Goal: Information Seeking & Learning: Check status

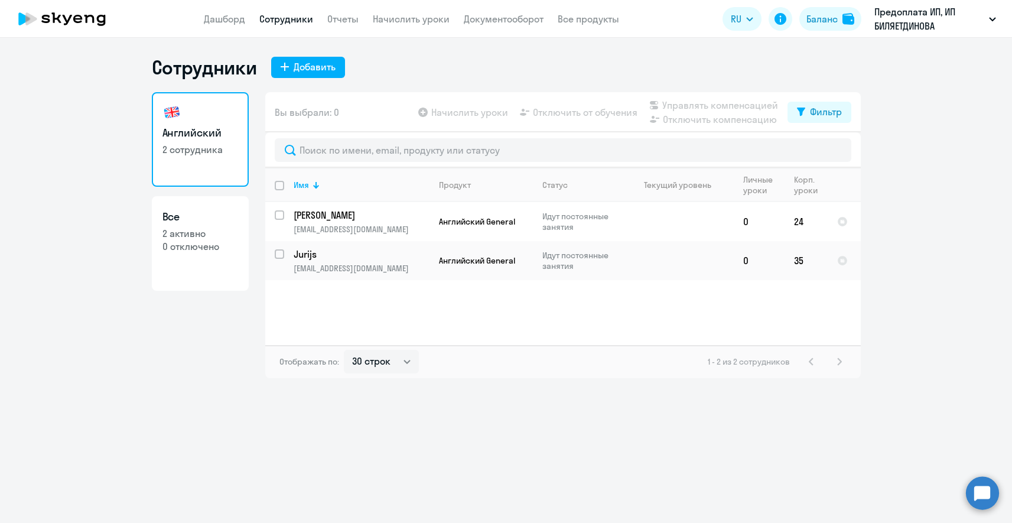
select select "30"
click at [312, 223] on td "[PERSON_NAME] [EMAIL_ADDRESS][DOMAIN_NAME]" at bounding box center [356, 221] width 145 height 39
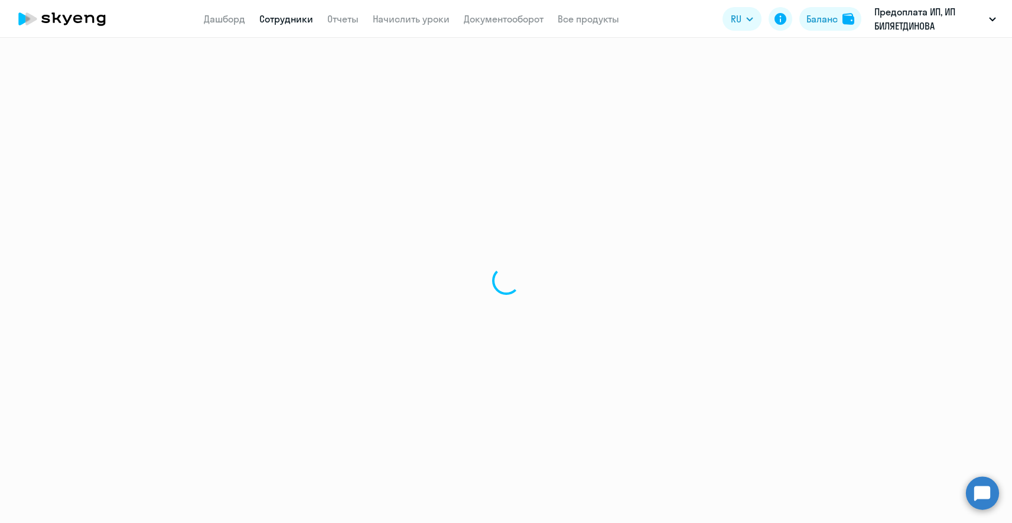
select select "english"
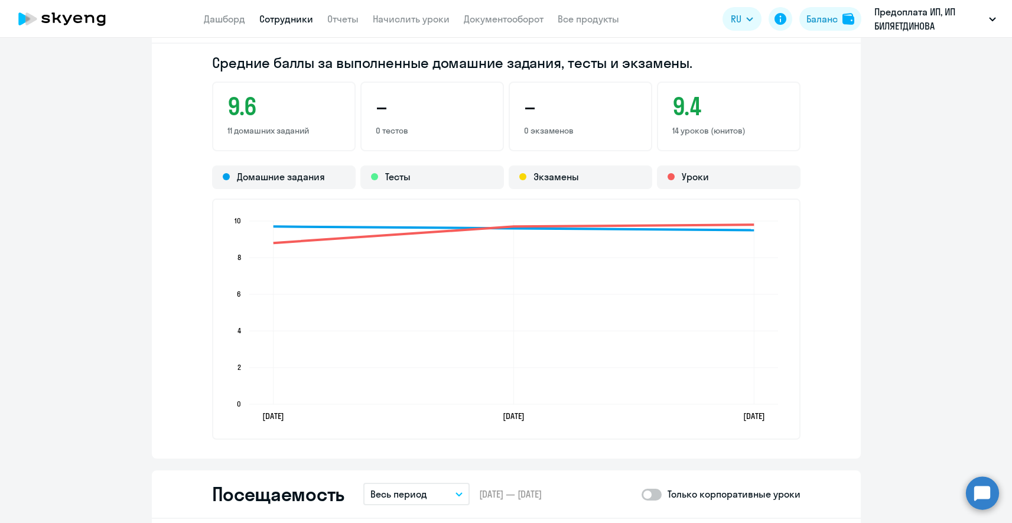
scroll to position [917, 0]
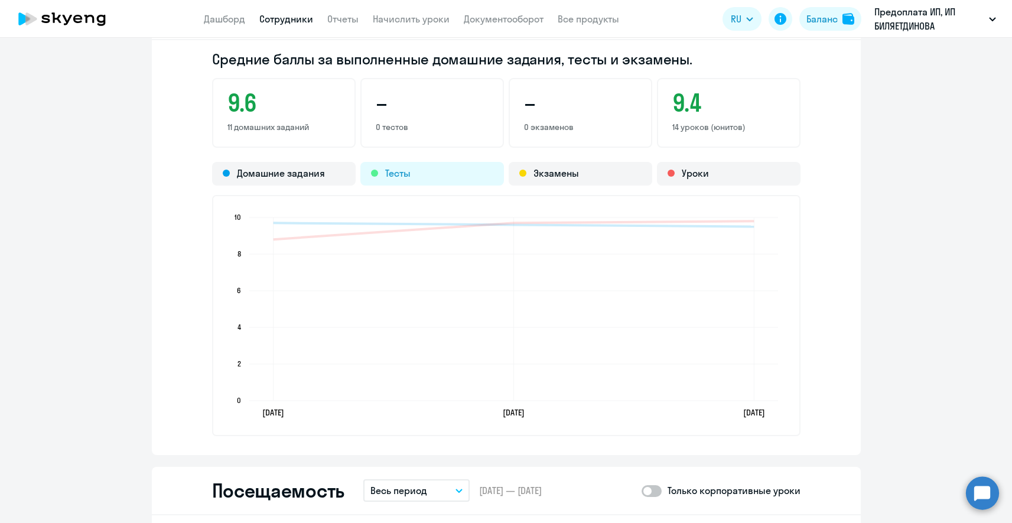
click at [411, 170] on div "Тесты" at bounding box center [432, 174] width 144 height 24
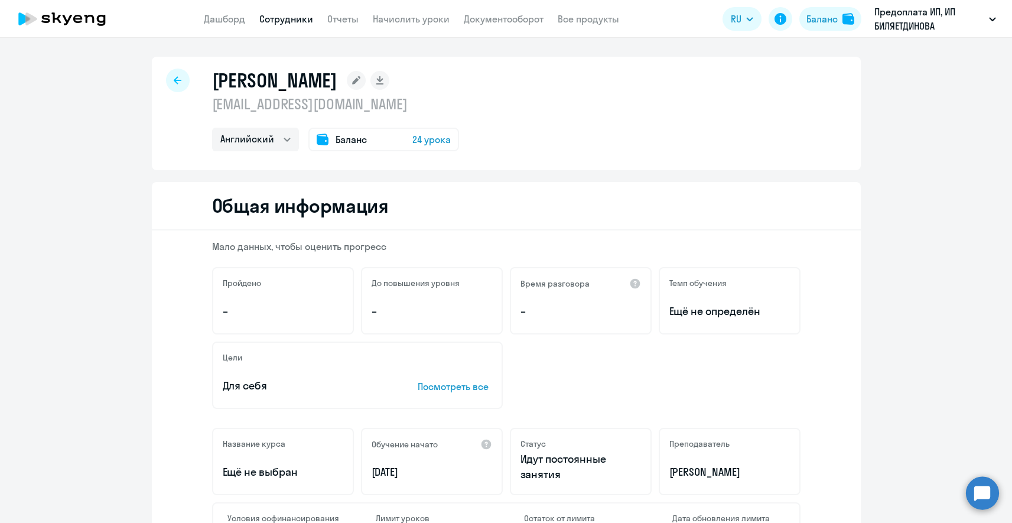
scroll to position [0, 0]
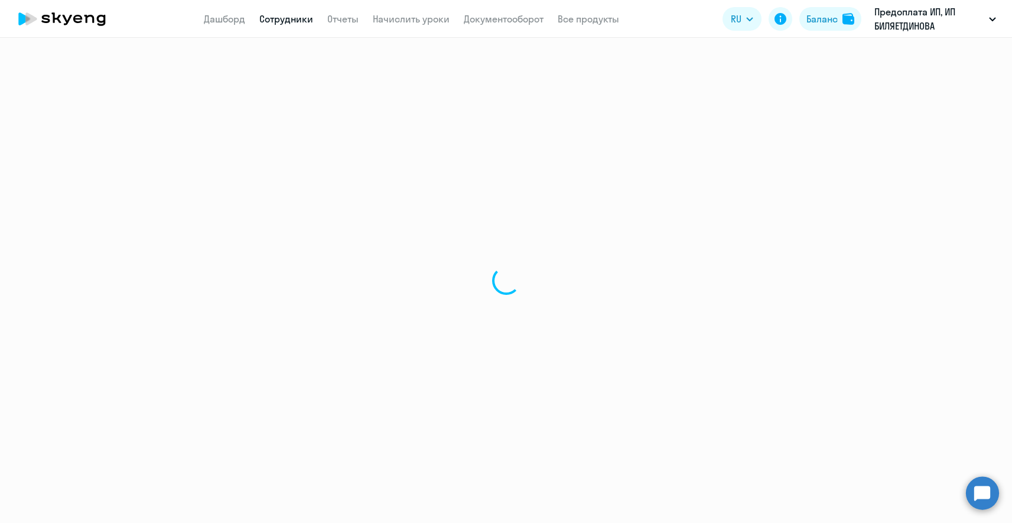
select select "30"
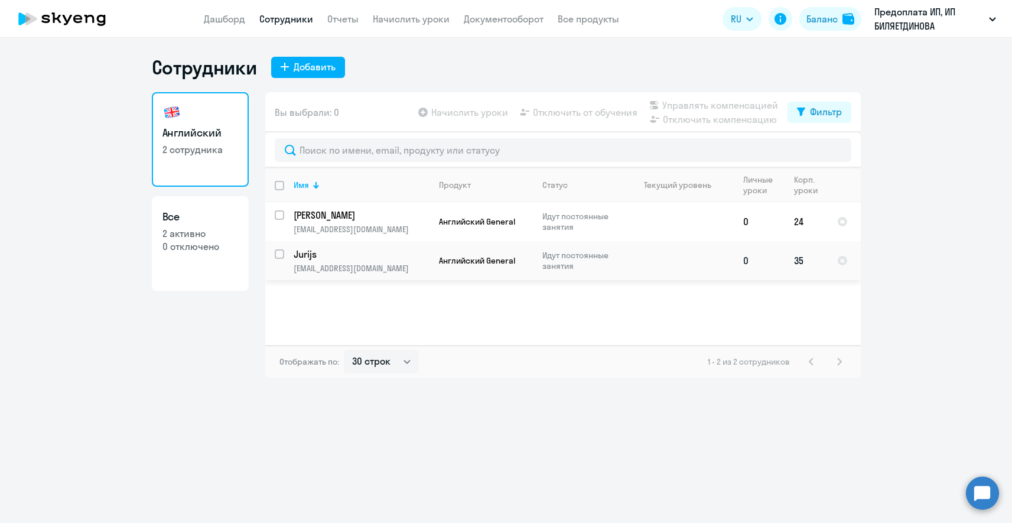
click at [363, 269] on p "[EMAIL_ADDRESS][DOMAIN_NAME]" at bounding box center [361, 268] width 135 height 11
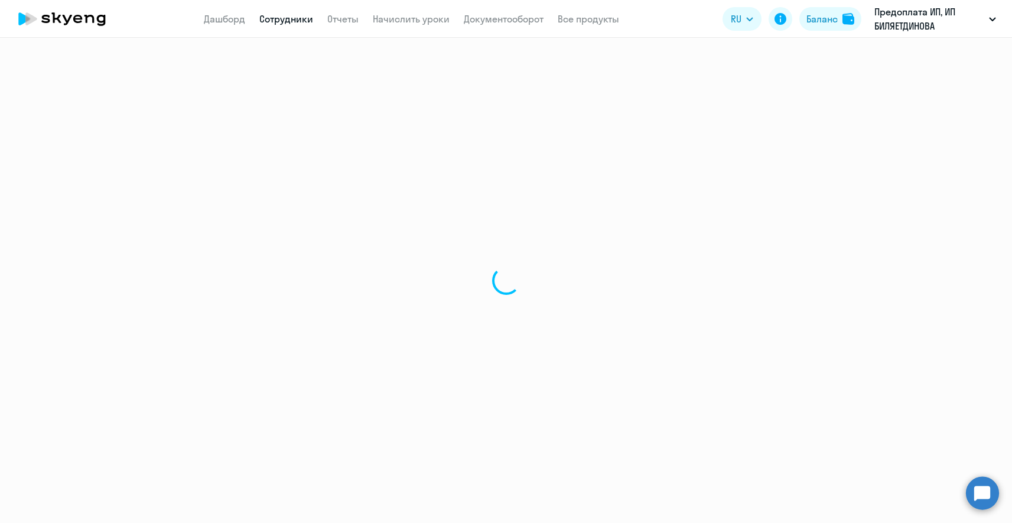
select select "english"
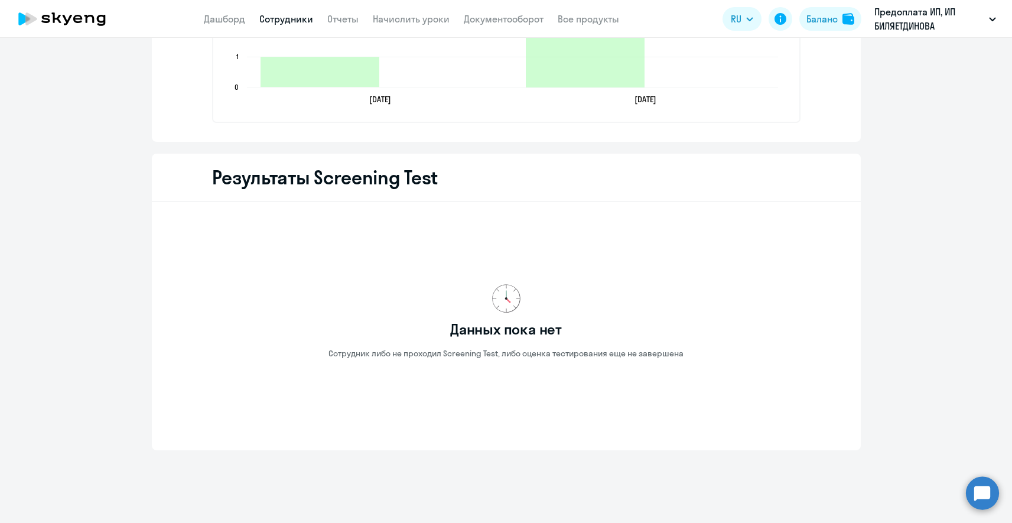
scroll to position [1719, 0]
